Goal: Task Accomplishment & Management: Use online tool/utility

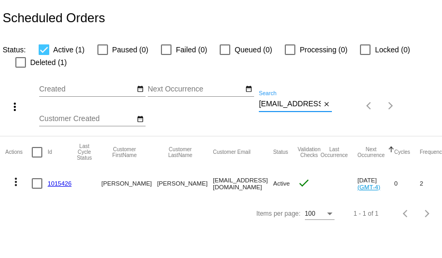
click at [300, 104] on input "[EMAIL_ADDRESS][DOMAIN_NAME]" at bounding box center [290, 104] width 62 height 8
paste input "slheureux"
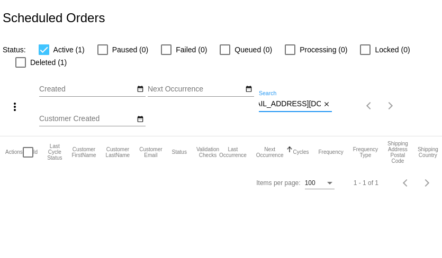
type input "[EMAIL_ADDRESS][DOMAIN_NAME]"
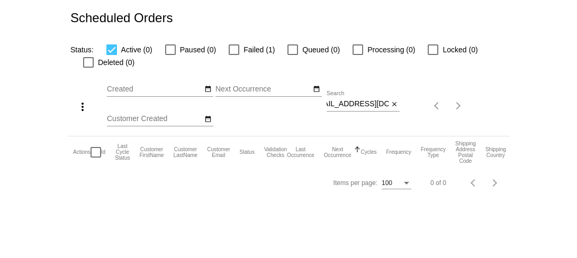
scroll to position [0, 0]
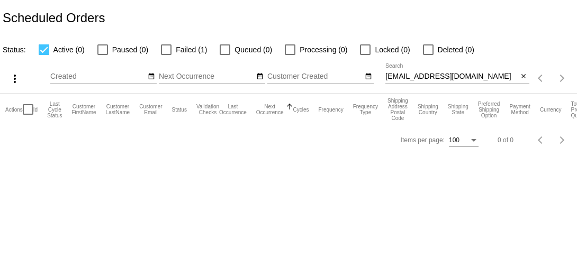
click at [165, 50] on div at bounding box center [166, 49] width 11 height 11
click at [166, 55] on input "Failed (1)" at bounding box center [166, 55] width 1 height 1
checkbox input "true"
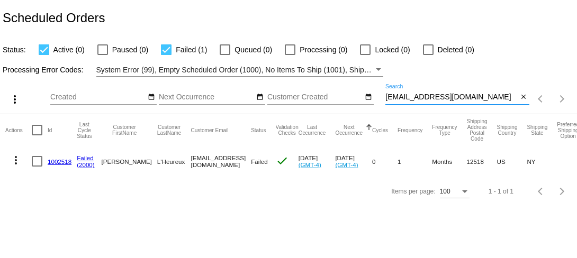
click at [408, 98] on input "[EMAIL_ADDRESS][DOMAIN_NAME]" at bounding box center [451, 97] width 132 height 8
paste input "[EMAIL_ADDRESS]"
type input "[EMAIL_ADDRESS][DOMAIN_NAME]"
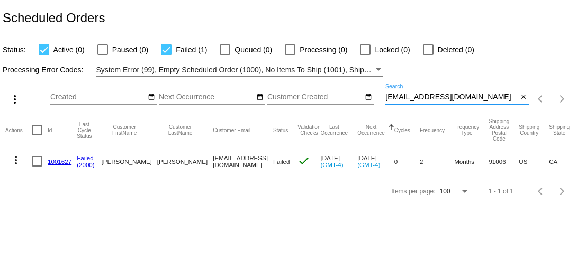
click at [17, 161] on mat-icon "more_vert" at bounding box center [16, 160] width 13 height 13
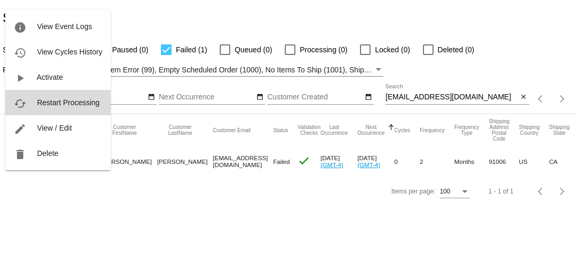
click at [60, 105] on span "Restart Processing" at bounding box center [68, 102] width 62 height 8
